Goal: Task Accomplishment & Management: Complete application form

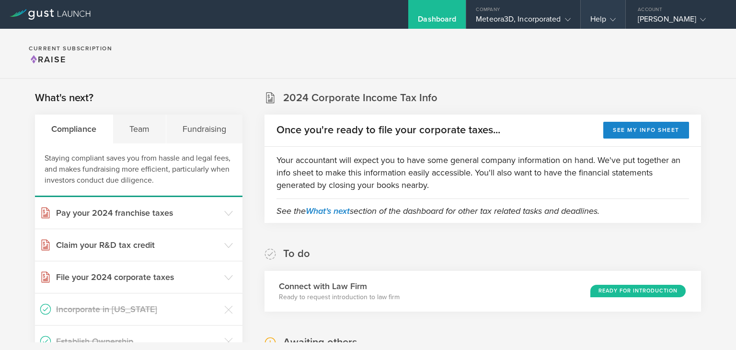
scroll to position [222, 0]
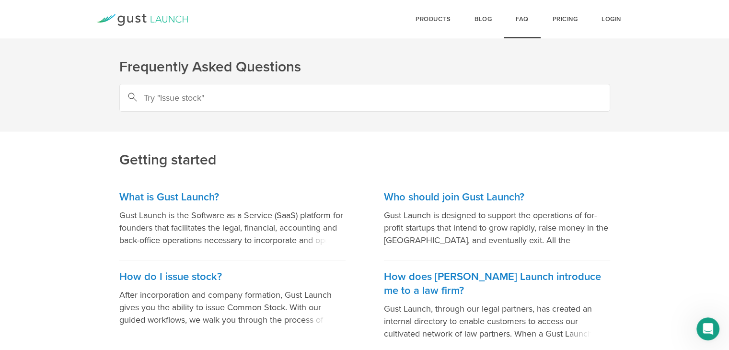
scroll to position [50, 0]
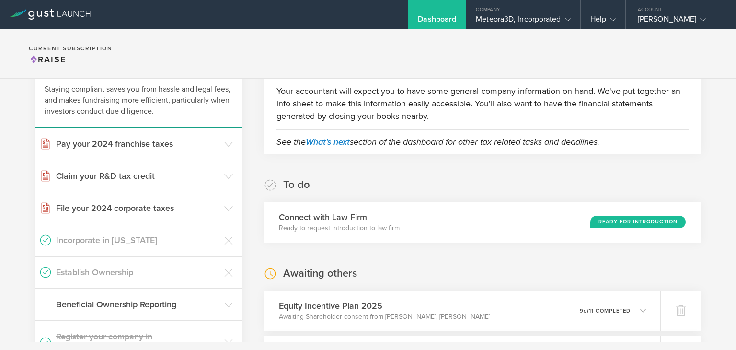
scroll to position [69, 0]
click at [557, 20] on div "Meteora3D, Incorporated" at bounding box center [523, 21] width 94 height 14
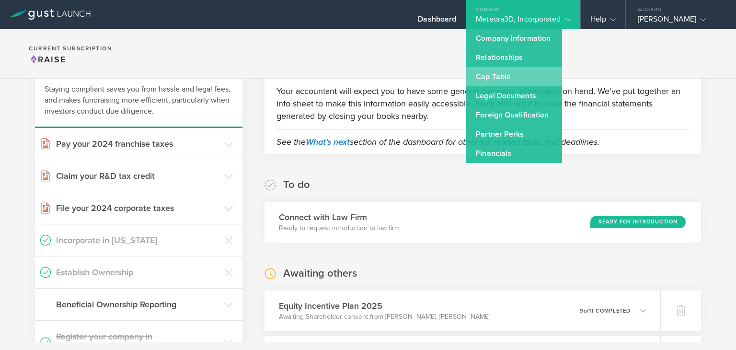
click at [499, 75] on link "Cap Table" at bounding box center [514, 76] width 96 height 19
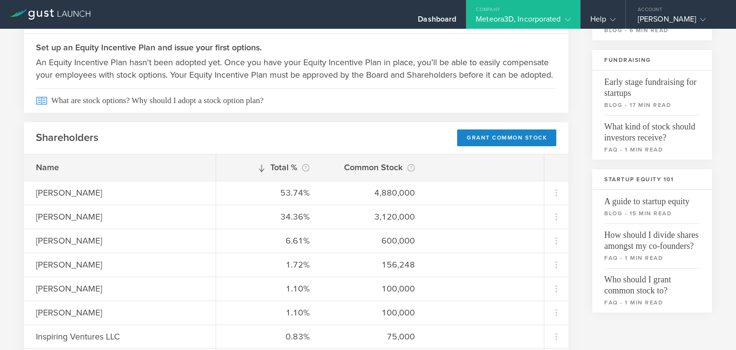
scroll to position [178, 0]
click at [489, 146] on div "Grant Common Stock" at bounding box center [506, 137] width 99 height 17
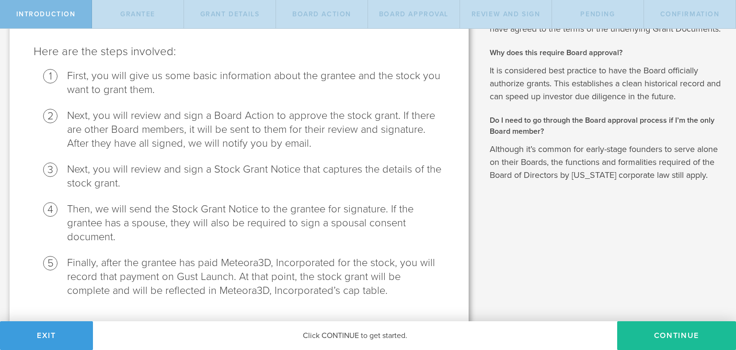
scroll to position [108, 0]
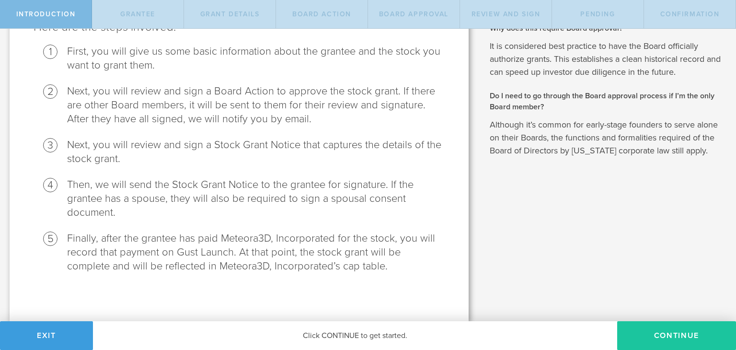
click at [661, 333] on button "Continue" at bounding box center [676, 335] width 119 height 29
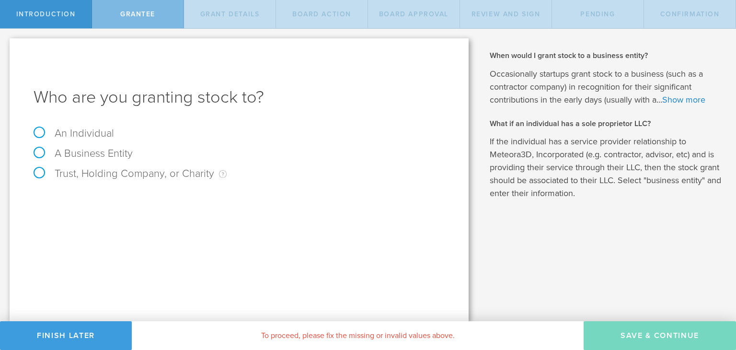
scroll to position [0, 0]
click at [38, 129] on label "An Individual" at bounding box center [74, 133] width 81 height 12
click at [6, 44] on input "An Individual" at bounding box center [3, 36] width 6 height 15
radio input "true"
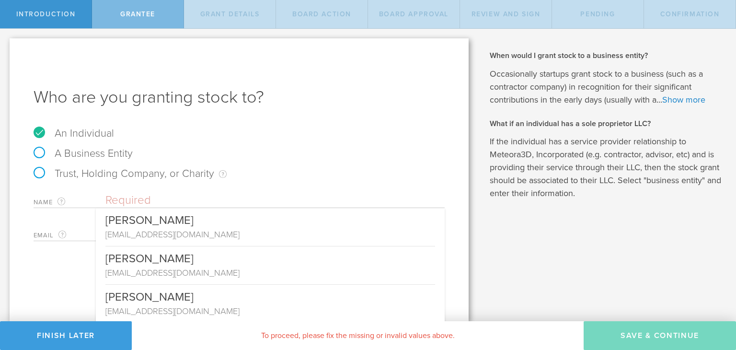
click at [159, 198] on input "text" at bounding box center [274, 200] width 339 height 14
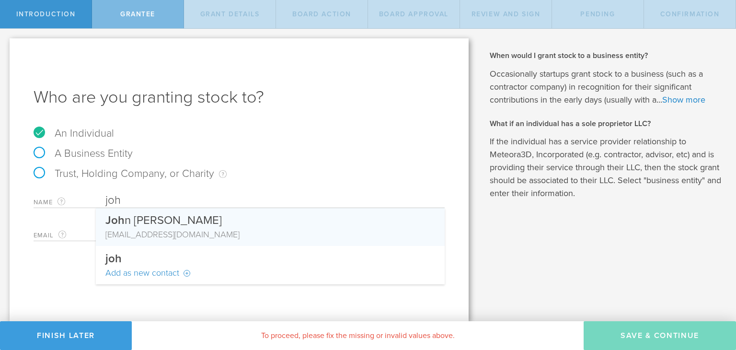
click at [179, 232] on div "[EMAIL_ADDRESS][DOMAIN_NAME]" at bounding box center [270, 234] width 330 height 12
type input "[PERSON_NAME]"
type input "[EMAIL_ADDRESS][DOMAIN_NAME]"
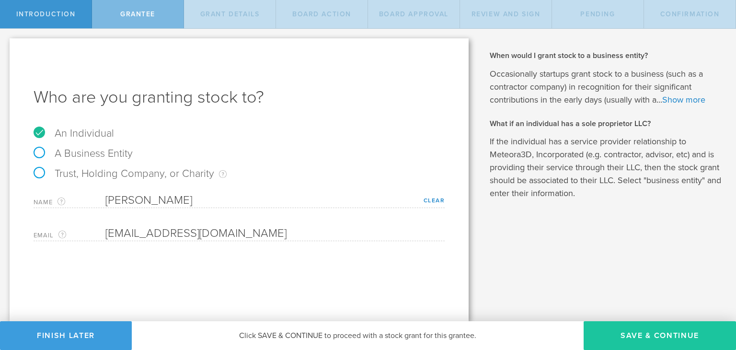
click at [631, 334] on button "Save & Continue" at bounding box center [660, 335] width 152 height 29
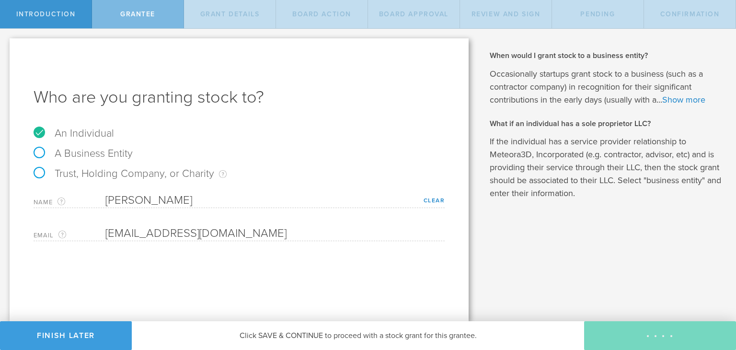
type input "48"
type input "12"
select select "none"
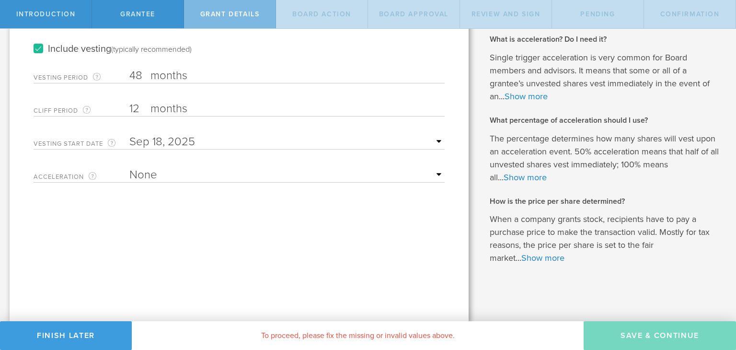
scroll to position [136, 0]
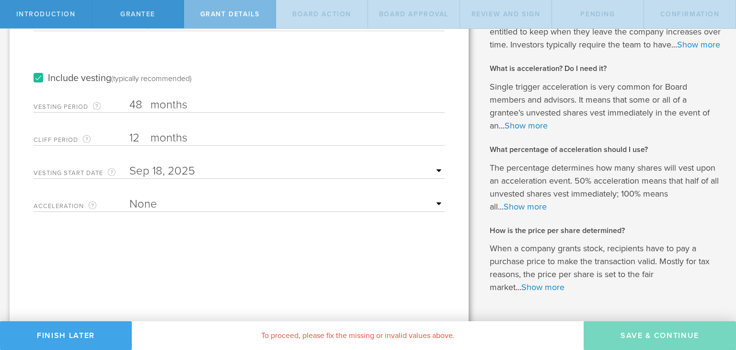
click at [85, 340] on button "Finish Later" at bounding box center [66, 335] width 132 height 29
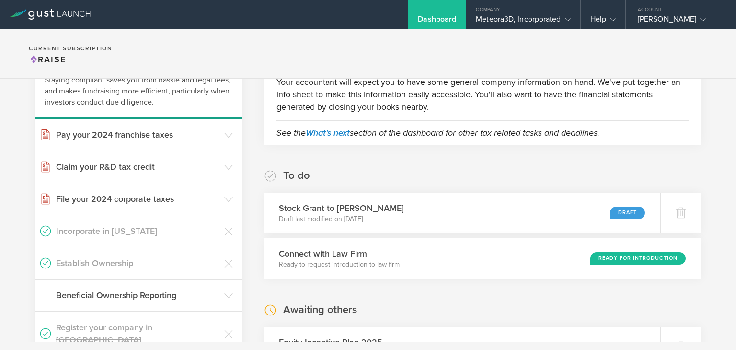
scroll to position [109, 0]
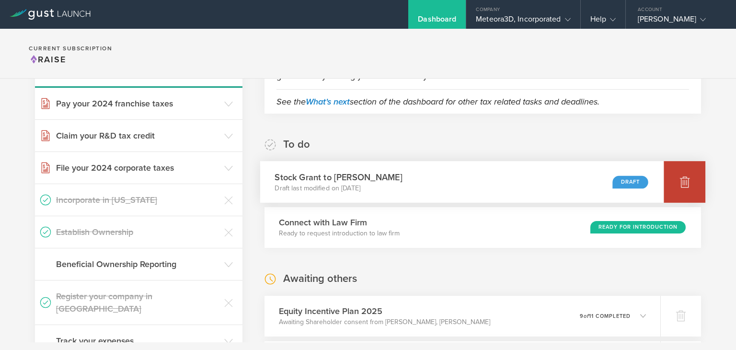
click at [686, 185] on div at bounding box center [685, 182] width 42 height 42
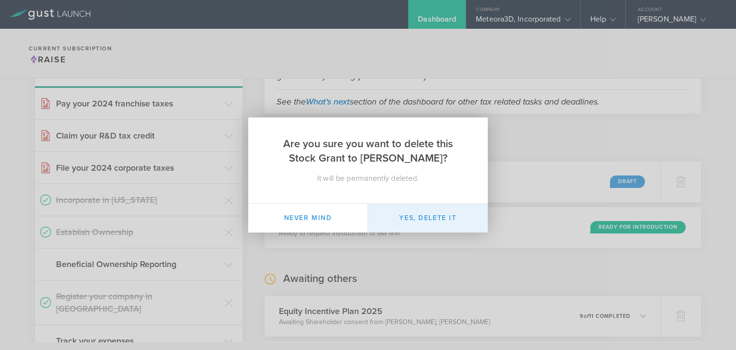
click at [433, 219] on button "Yes, delete it" at bounding box center [428, 218] width 120 height 29
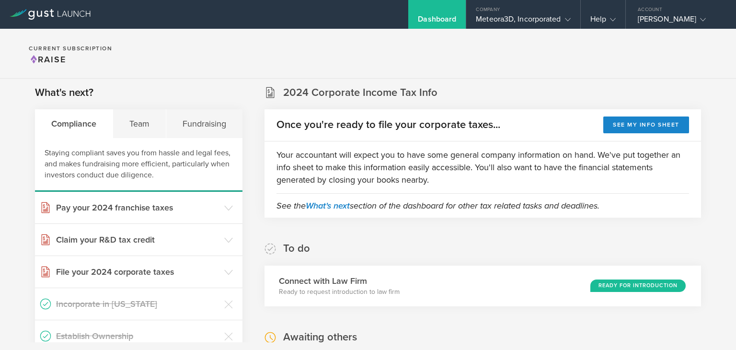
scroll to position [0, 0]
